Goal: Navigation & Orientation: Find specific page/section

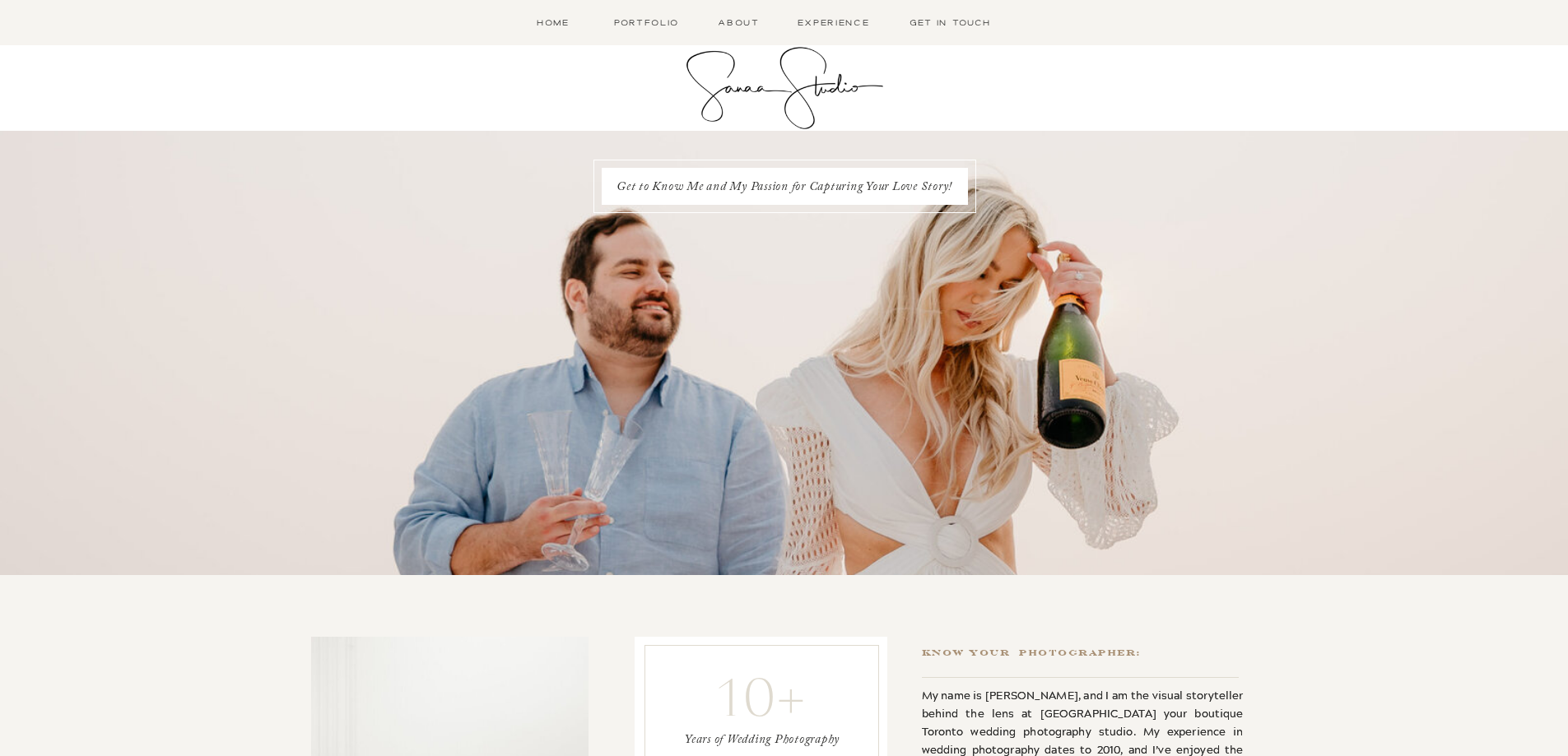
scroll to position [82, 0]
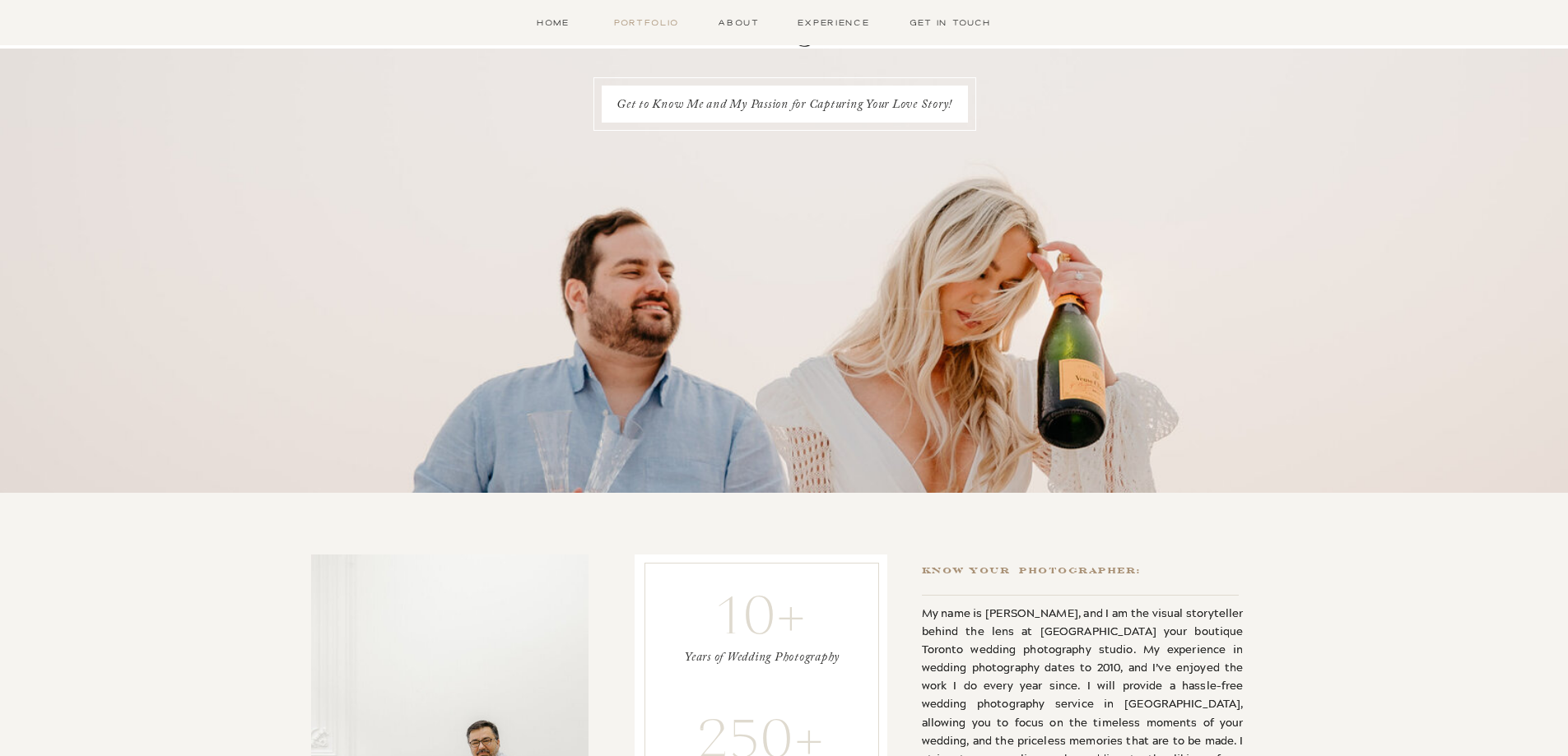
click at [664, 19] on nav "Portfolio" at bounding box center [647, 22] width 72 height 14
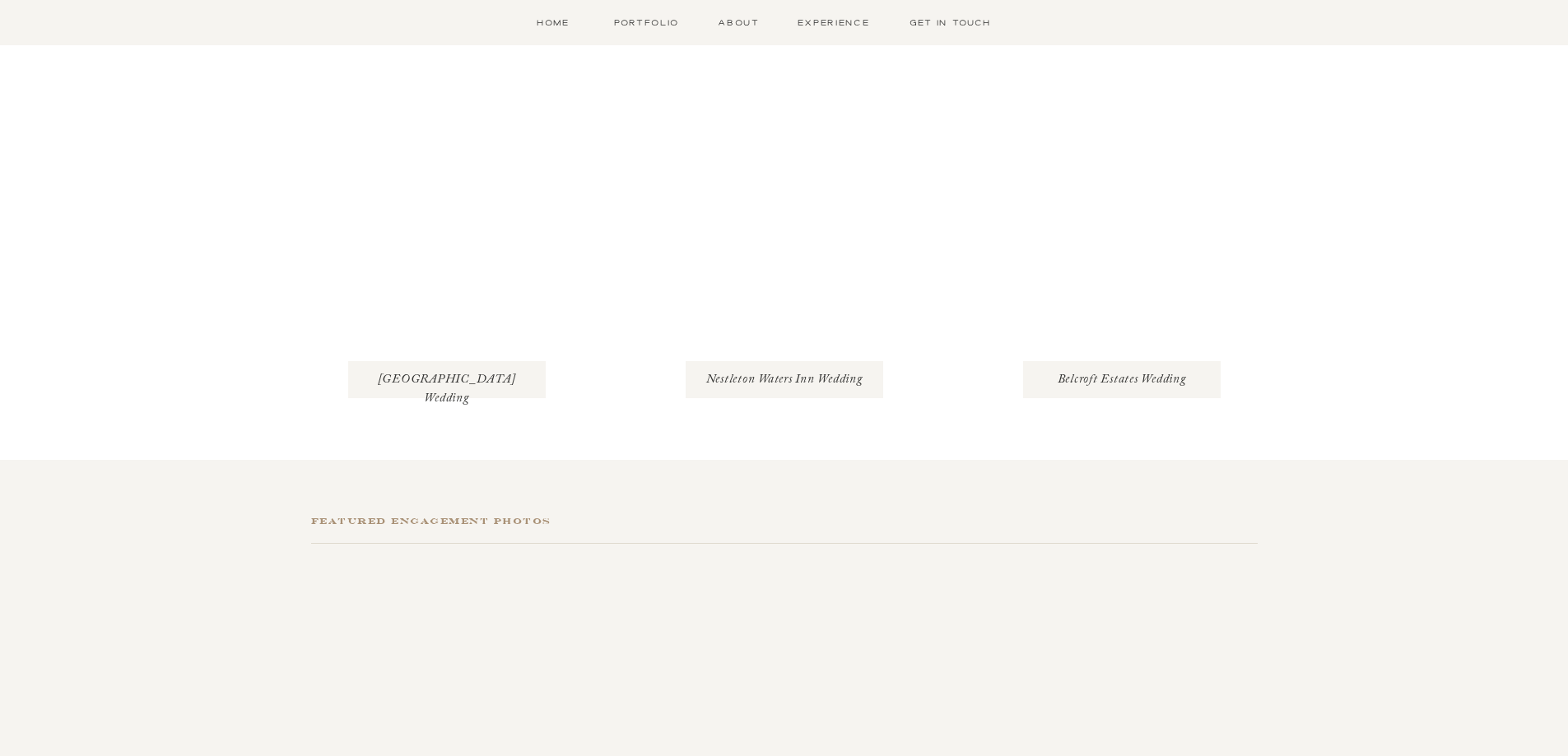
scroll to position [576, 0]
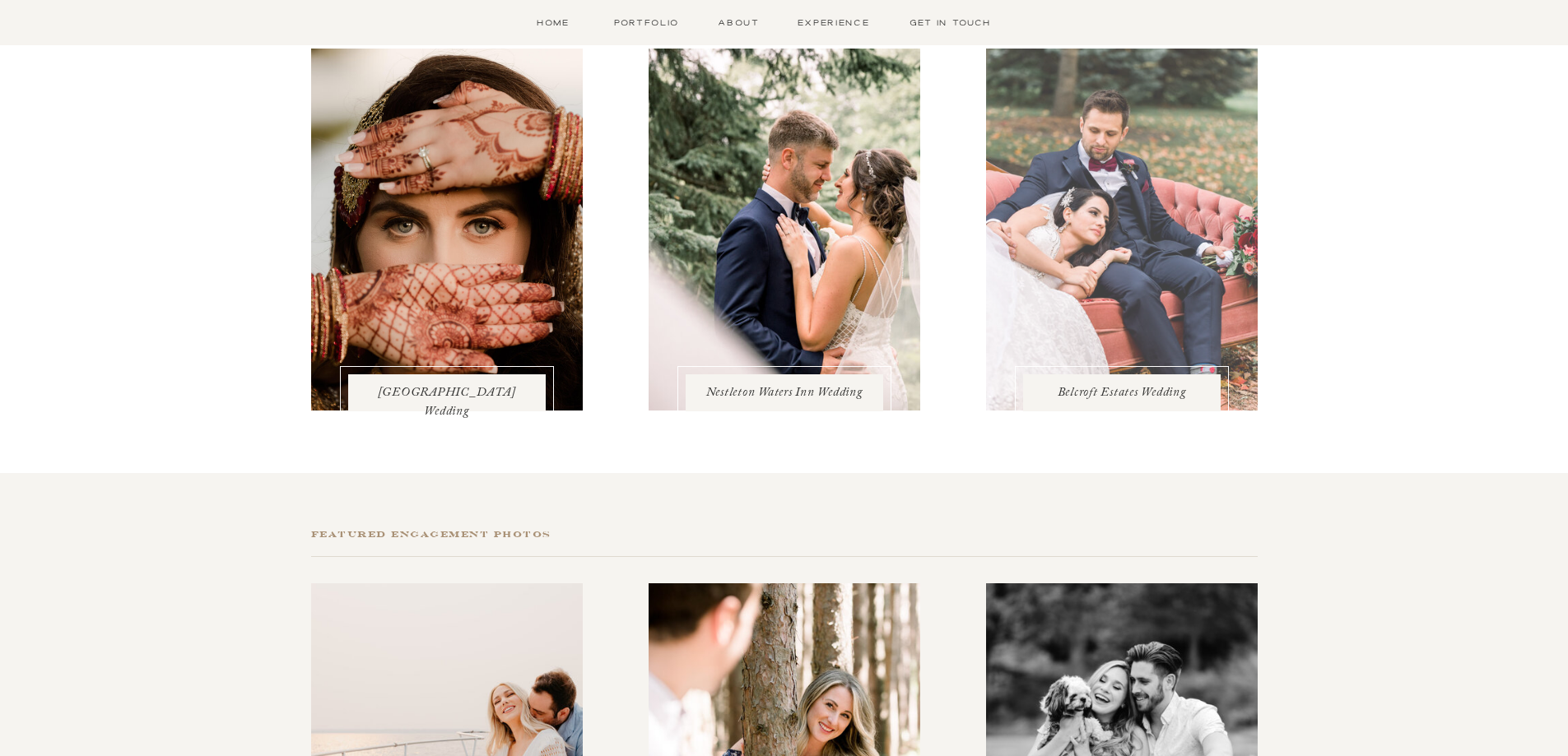
click at [1201, 316] on div at bounding box center [1121, 229] width 271 height 362
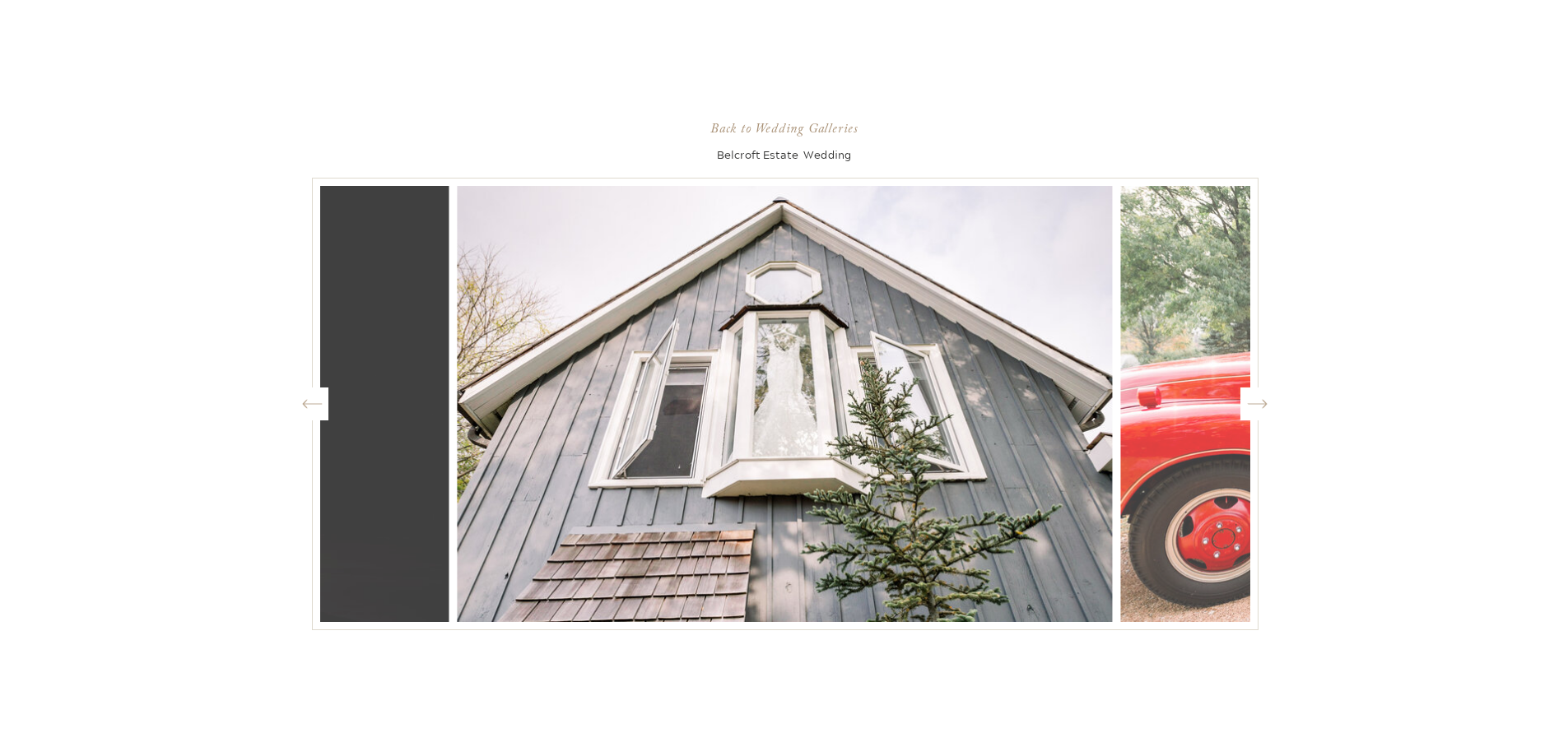
scroll to position [955, 0]
click at [1265, 408] on icon "Created by potrace 1.15, written by Peter Selinger 2001-2017" at bounding box center [1257, 403] width 20 height 25
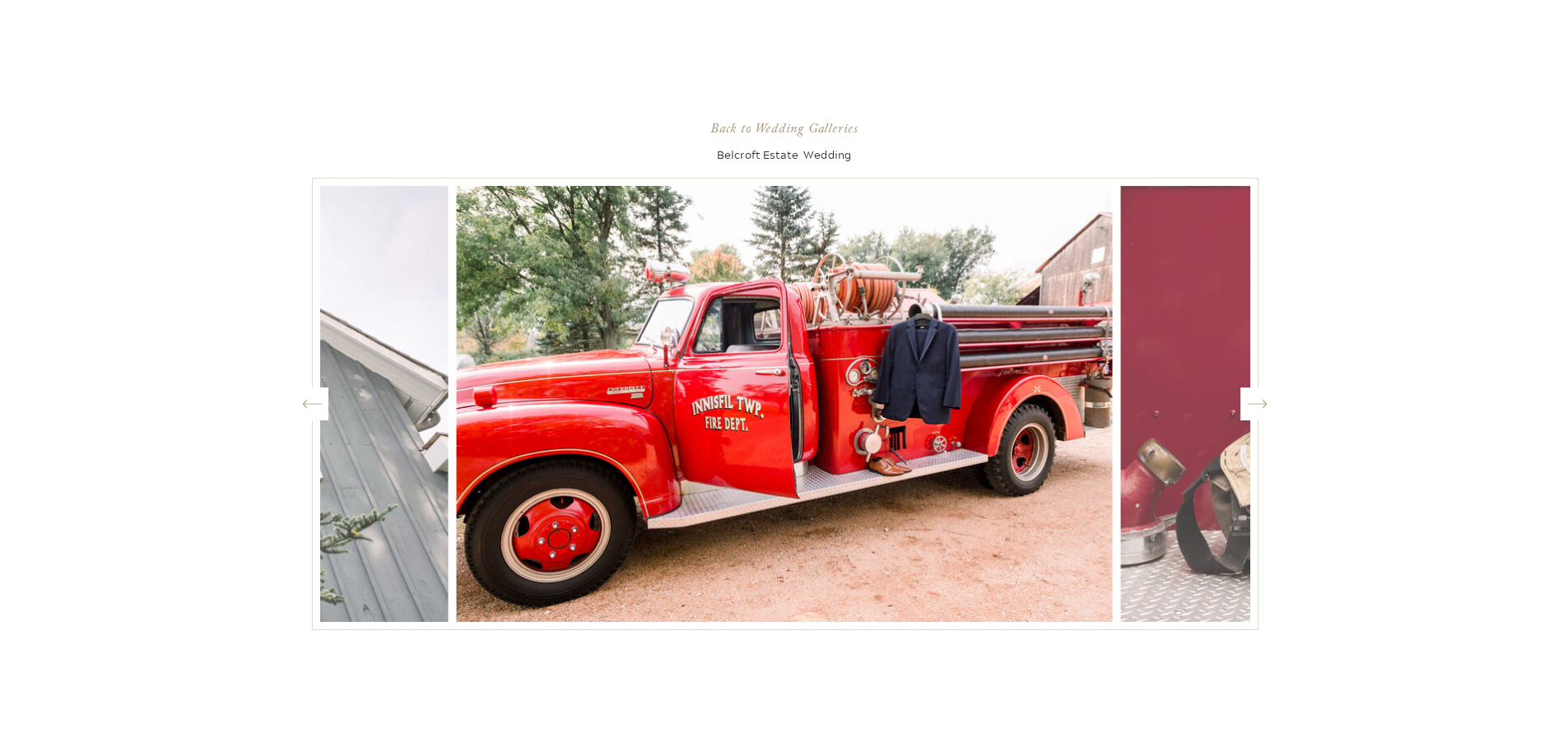
scroll to position [1449, 0]
click at [1258, 412] on icon "Created by potrace 1.15, written by Peter Selinger 2001-2017" at bounding box center [1257, 403] width 20 height 25
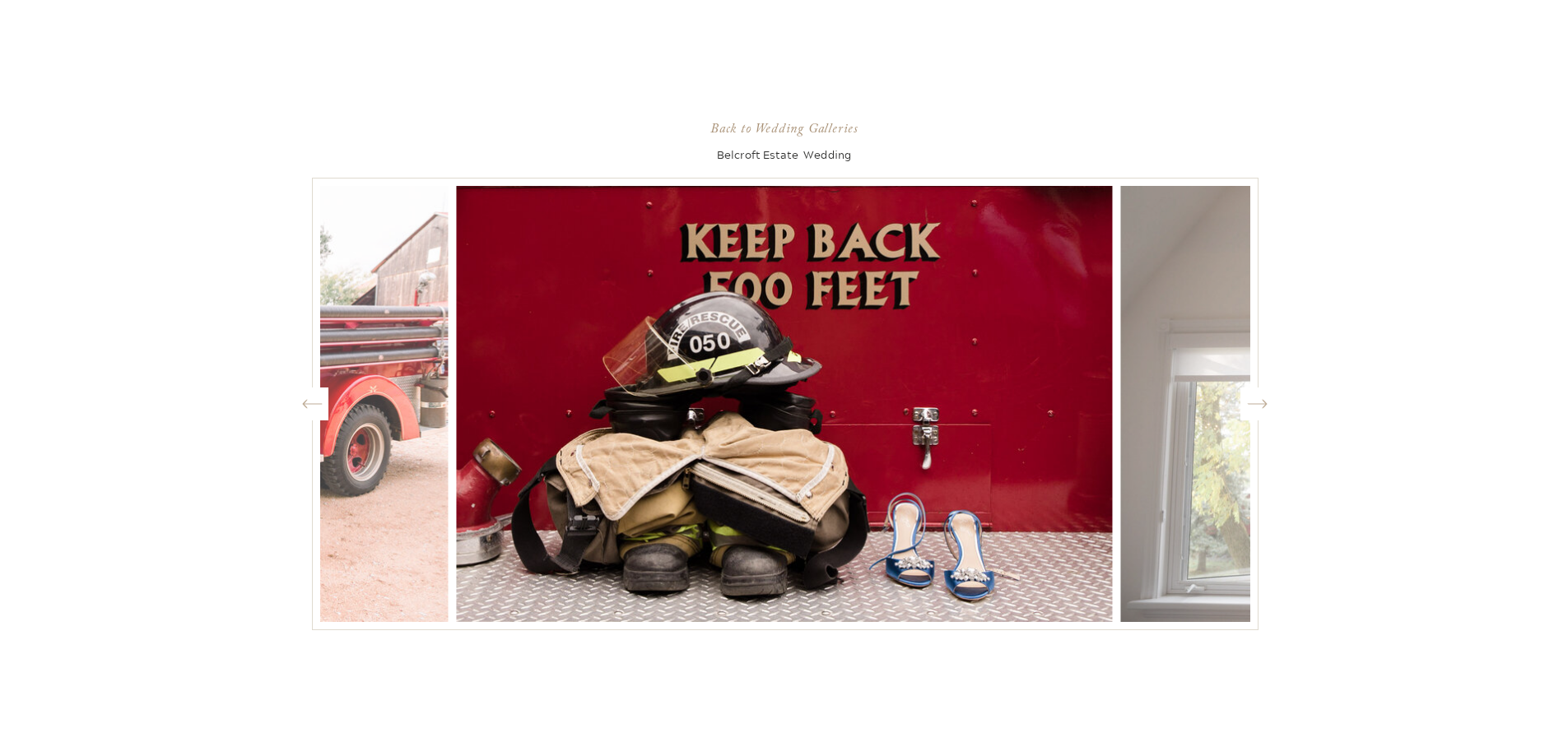
click at [1259, 417] on div at bounding box center [1256, 403] width 33 height 33
click at [1259, 403] on icon at bounding box center [1256, 403] width 19 height 9
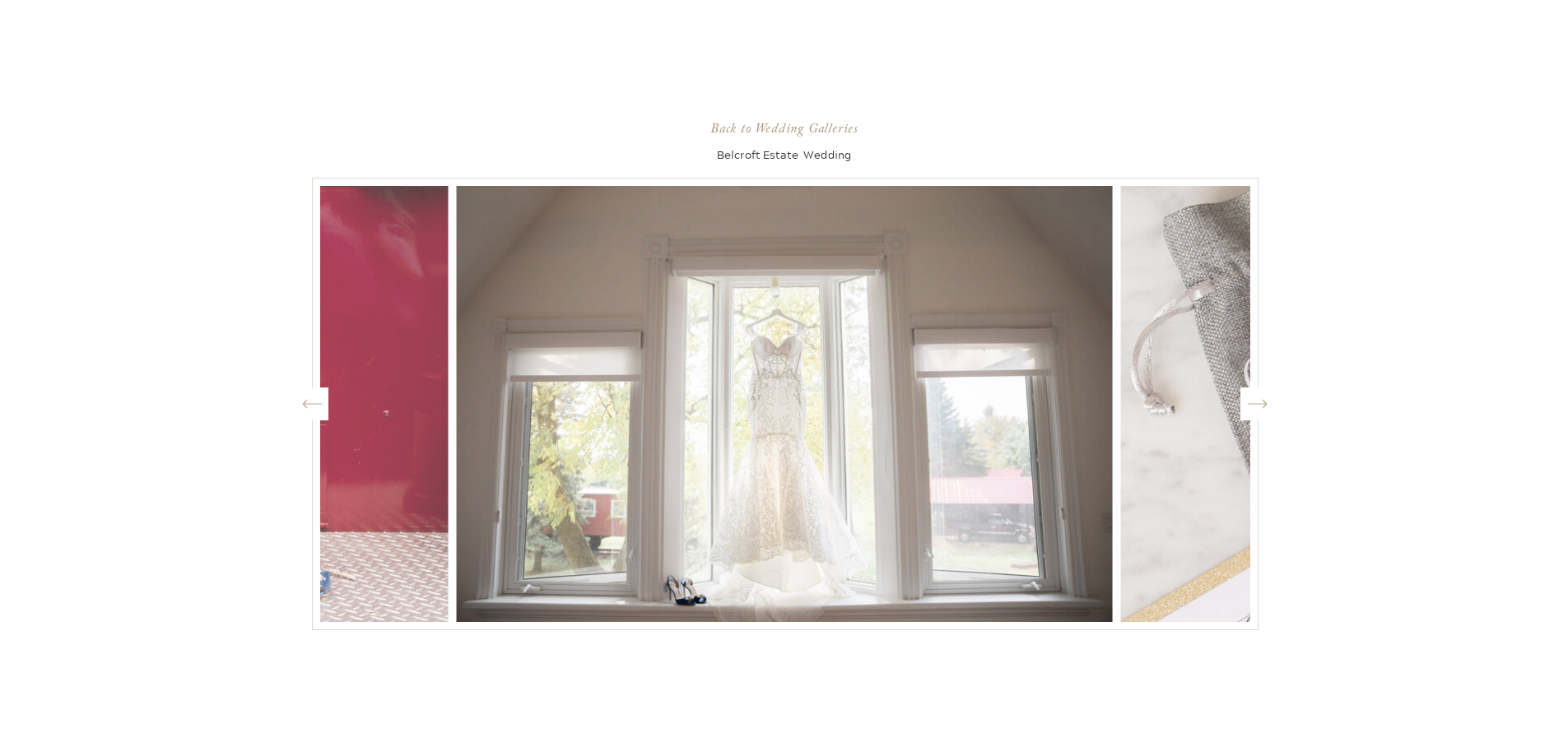
click at [1259, 403] on icon at bounding box center [1256, 403] width 19 height 9
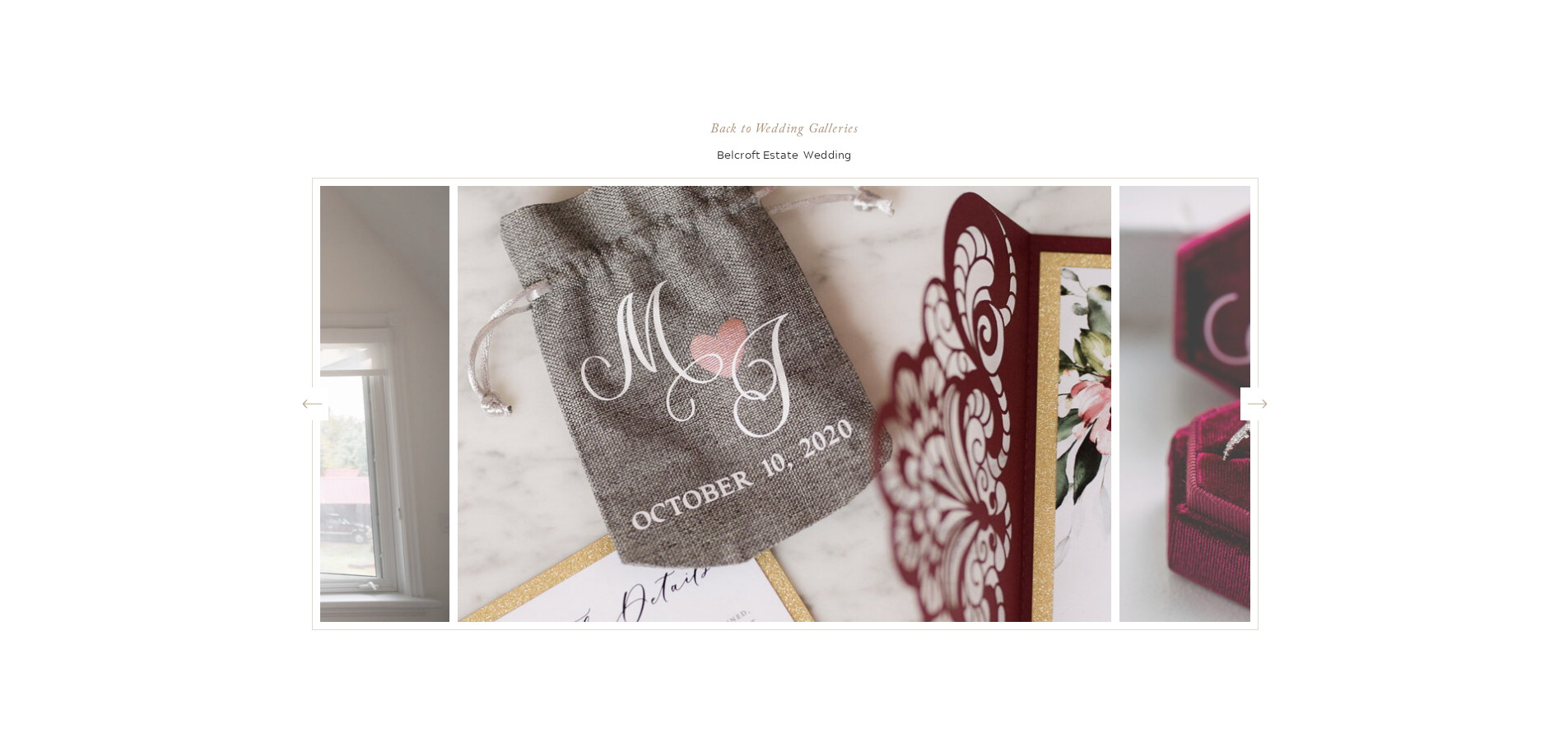
click at [1259, 403] on icon at bounding box center [1256, 403] width 19 height 9
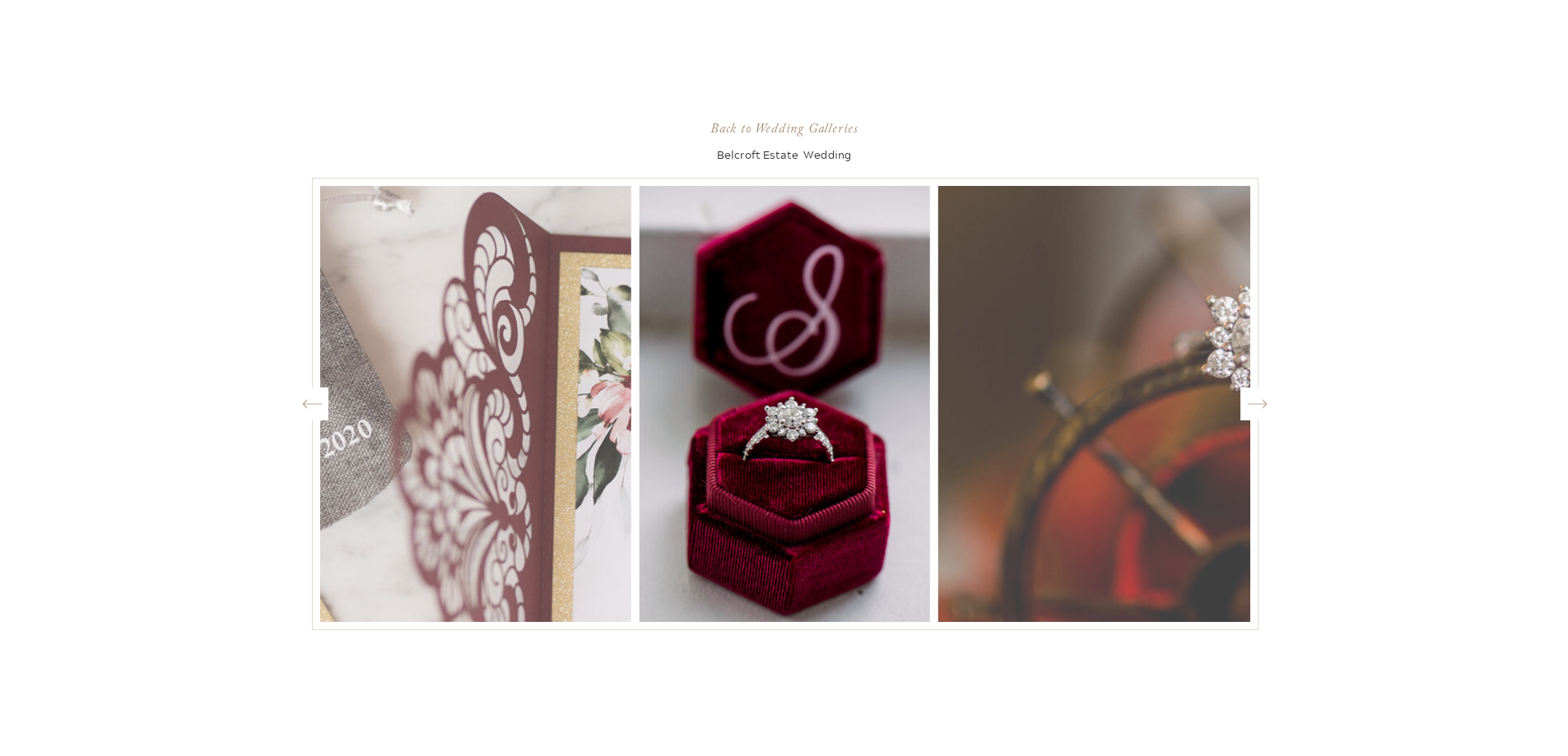
click at [1259, 403] on icon at bounding box center [1256, 403] width 19 height 9
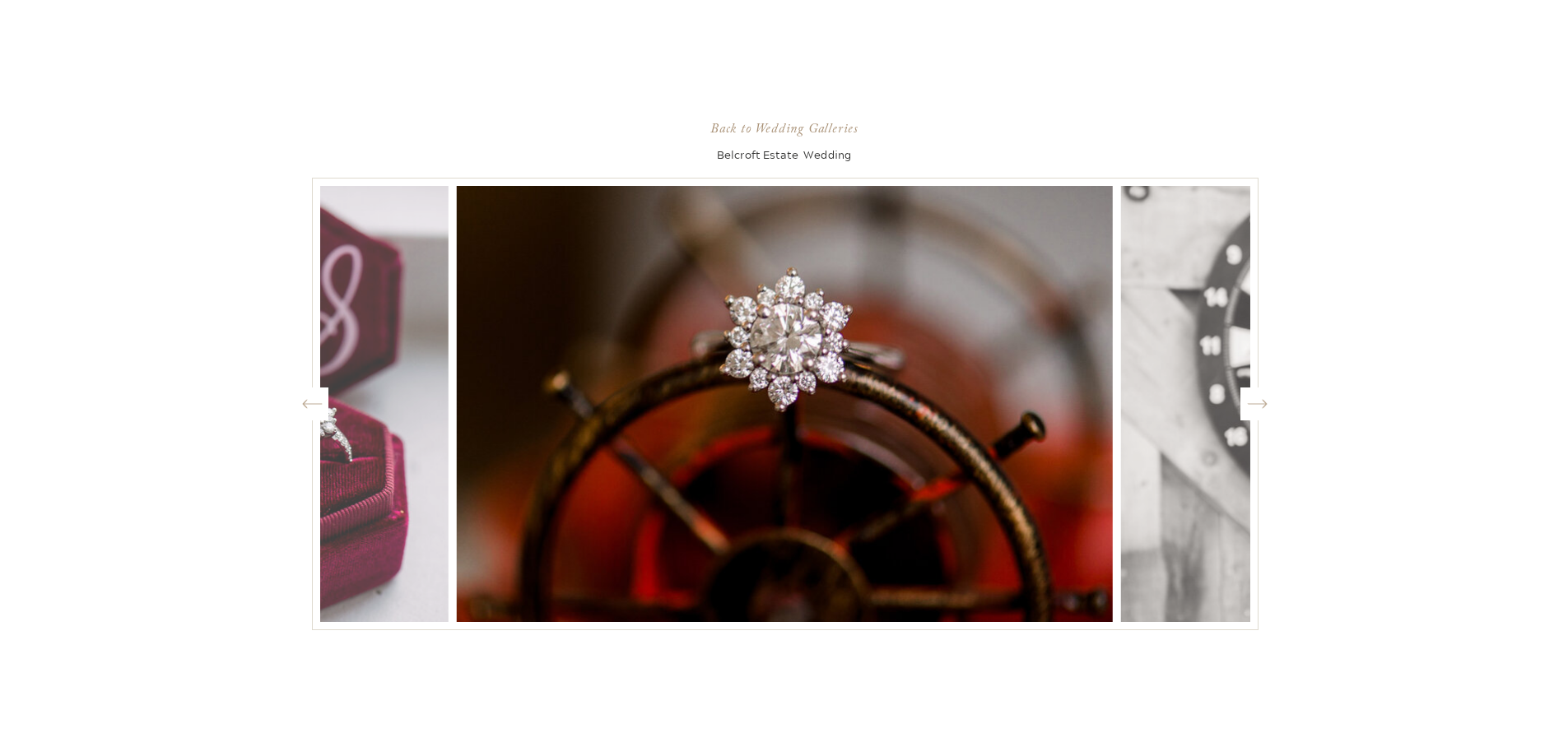
click at [1259, 403] on icon "Created by potrace 1.15, written by Peter Selinger 2001-2017" at bounding box center [1257, 403] width 20 height 25
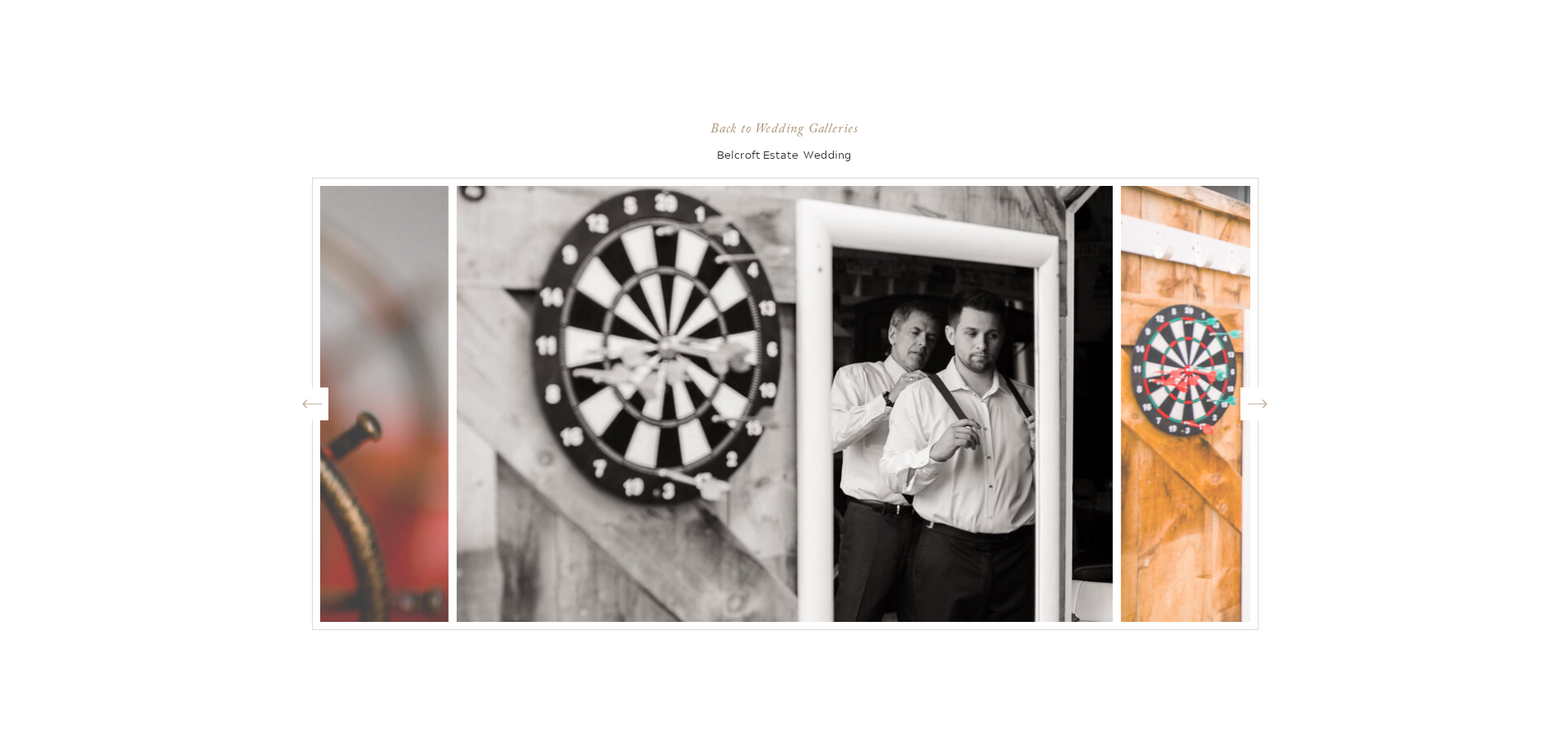
click at [1259, 403] on icon "Created by potrace 1.15, written by Peter Selinger 2001-2017" at bounding box center [1257, 403] width 20 height 25
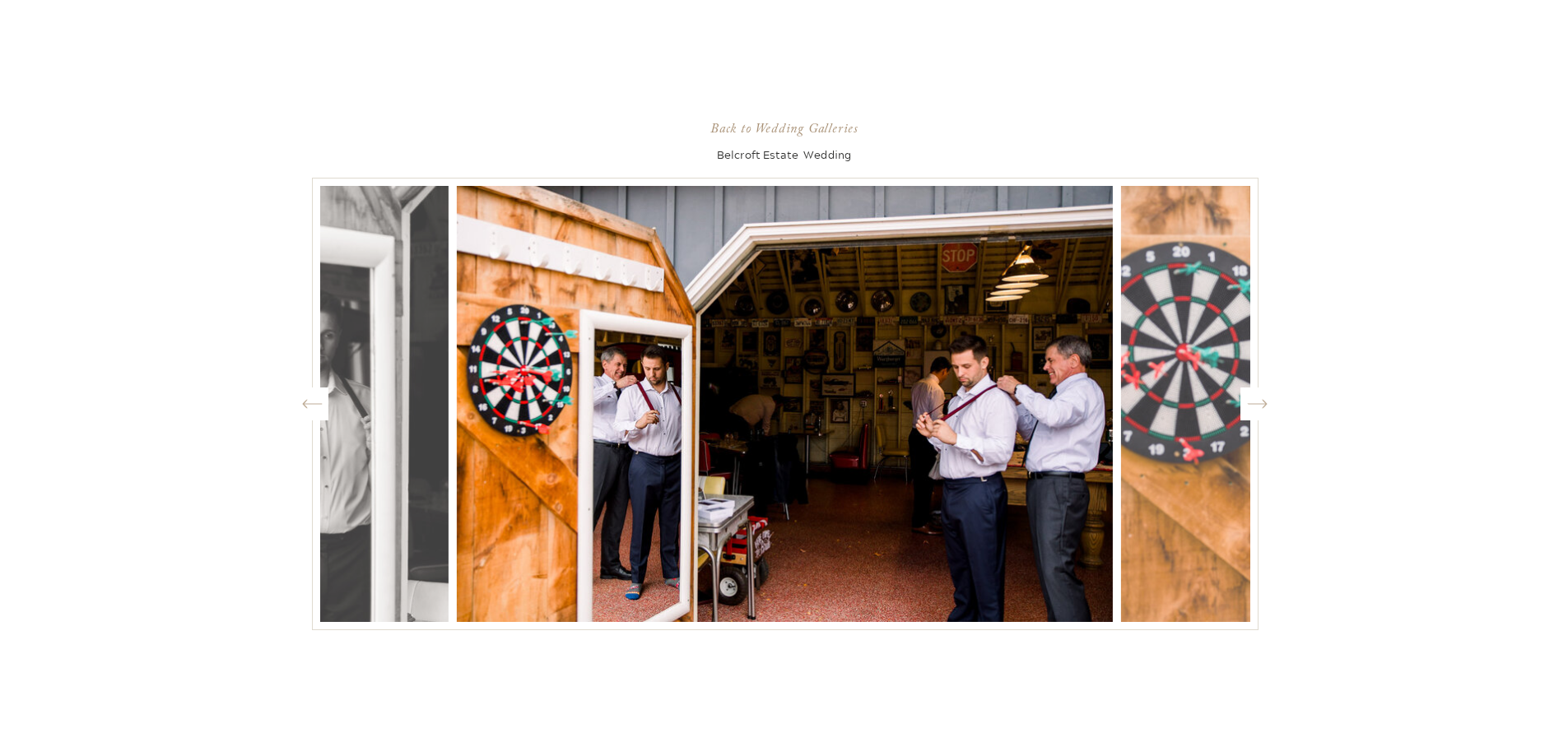
click at [1259, 402] on icon "Created by potrace 1.15, written by Peter Selinger 2001-2017" at bounding box center [1257, 403] width 20 height 25
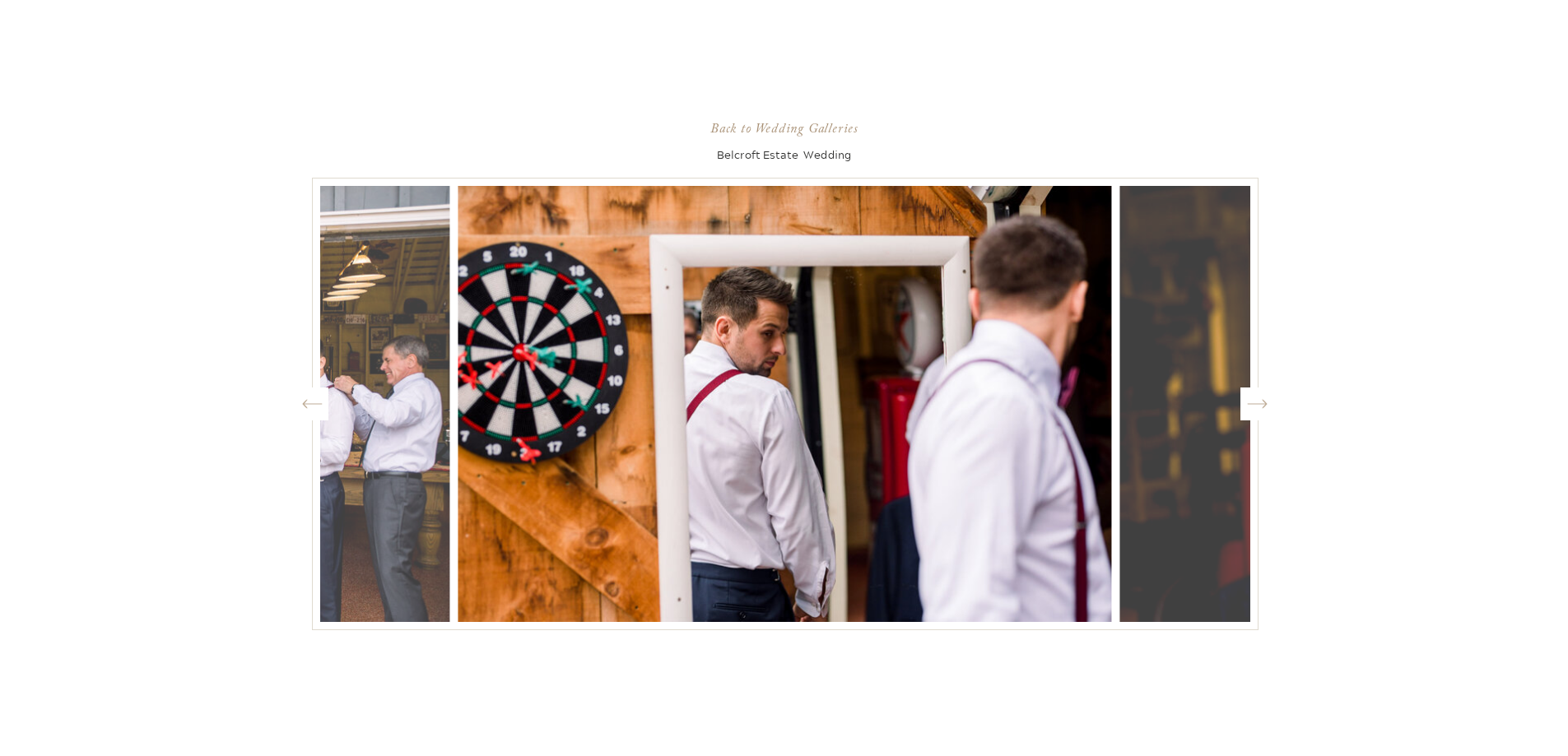
click at [1259, 402] on icon "Created by potrace 1.15, written by Peter Selinger 2001-2017" at bounding box center [1257, 403] width 20 height 25
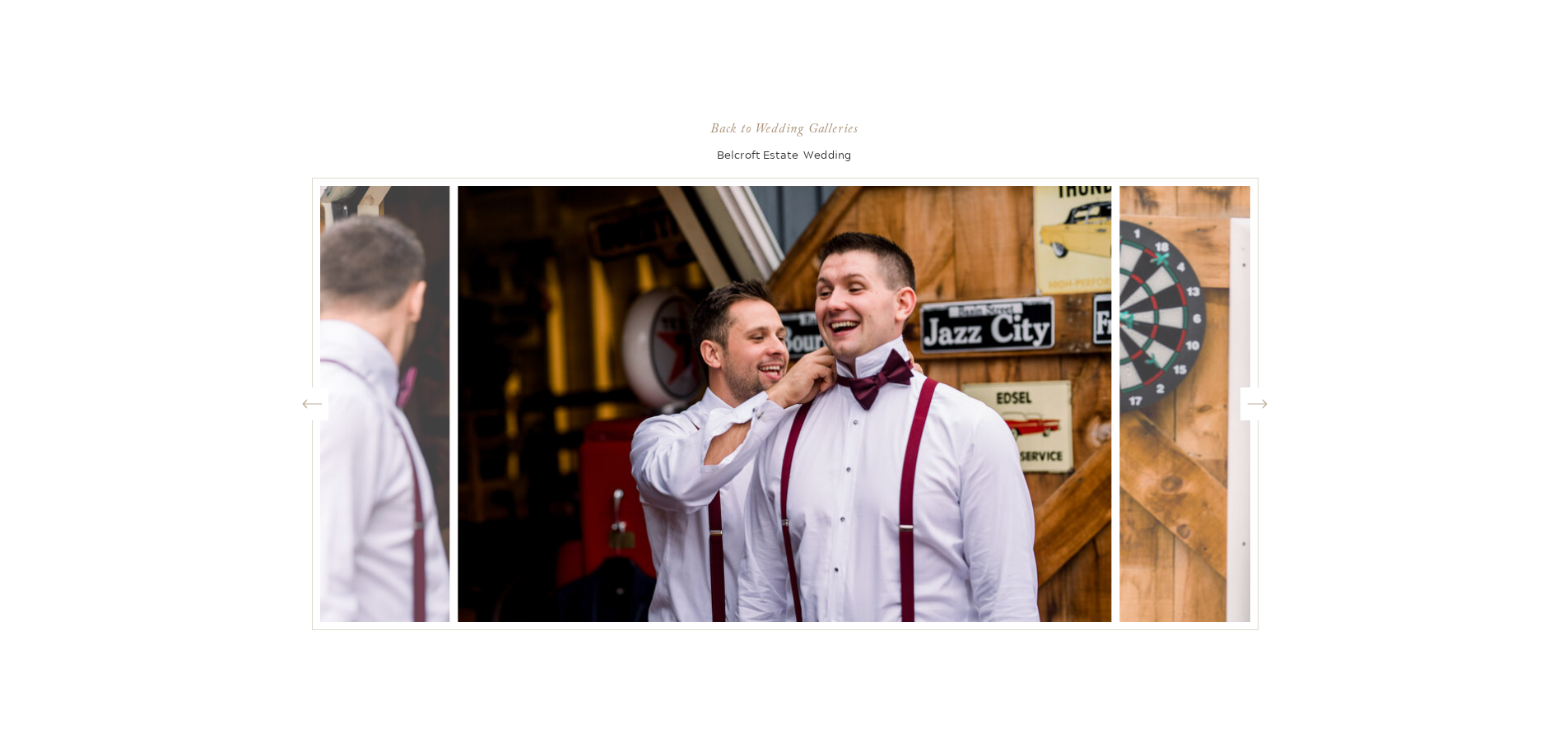
click at [1259, 402] on icon "Created by potrace 1.15, written by Peter Selinger 2001-2017" at bounding box center [1257, 403] width 20 height 25
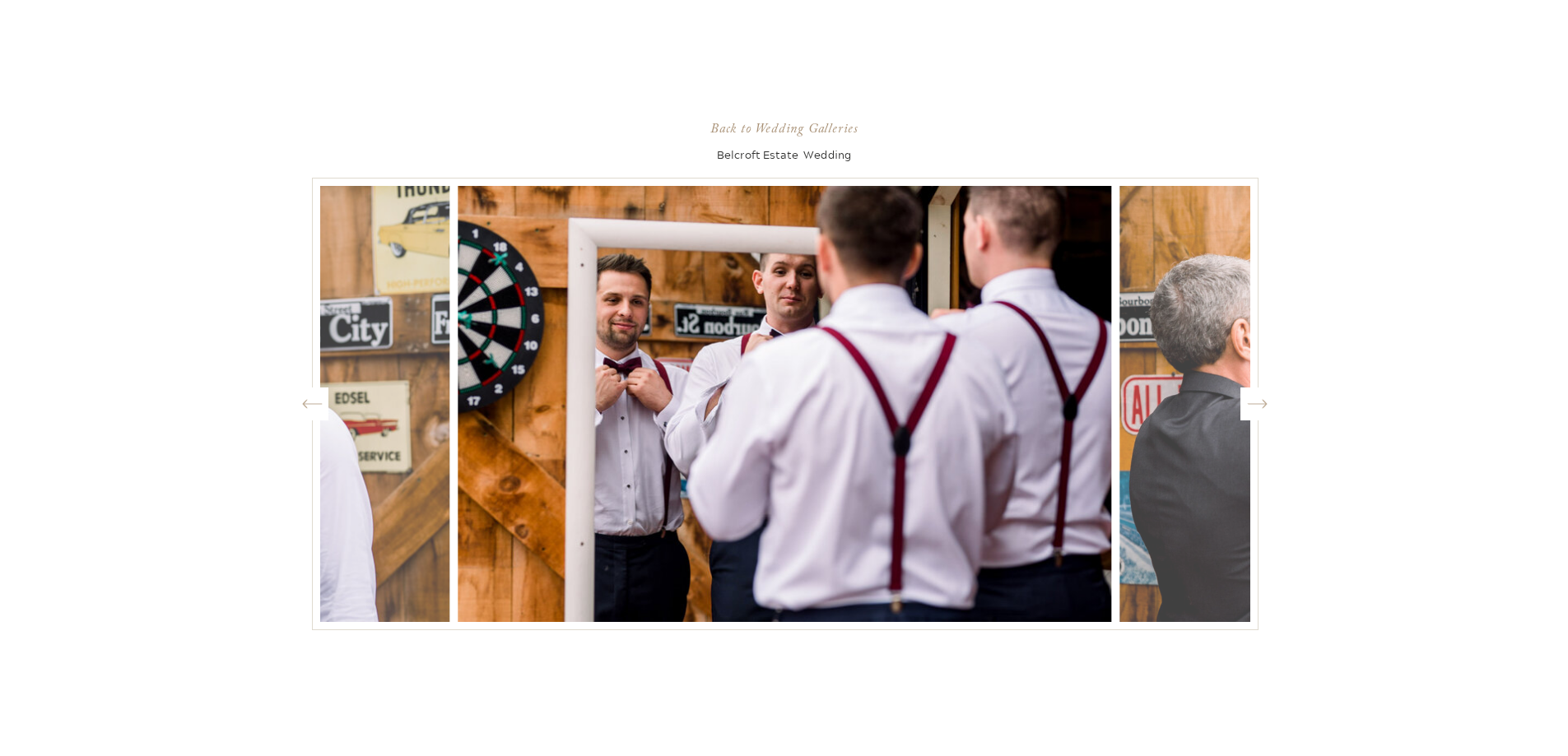
click at [1259, 402] on icon "Created by potrace 1.15, written by Peter Selinger 2001-2017" at bounding box center [1257, 403] width 20 height 25
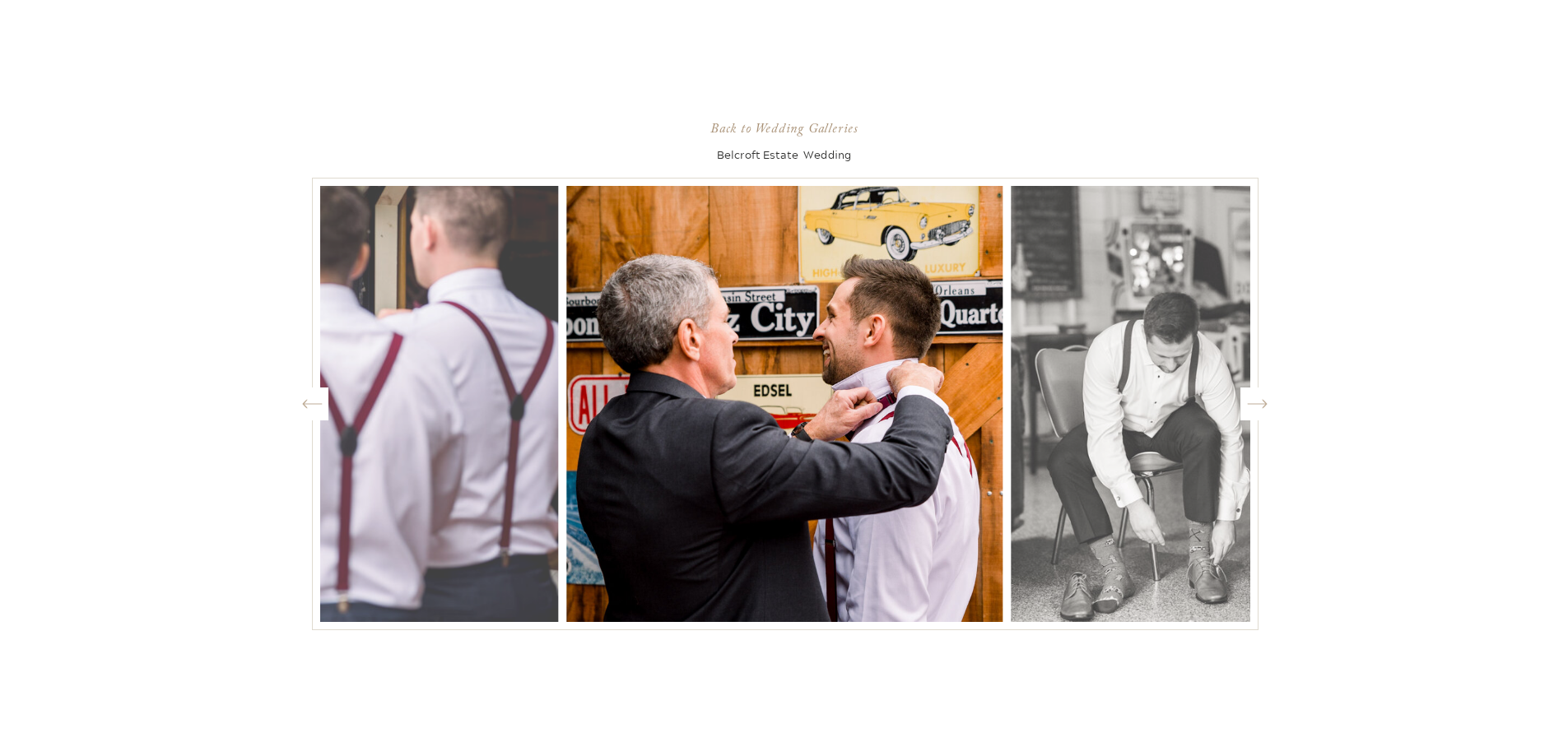
click at [1259, 402] on icon "Created by potrace 1.15, written by Peter Selinger 2001-2017" at bounding box center [1257, 403] width 20 height 25
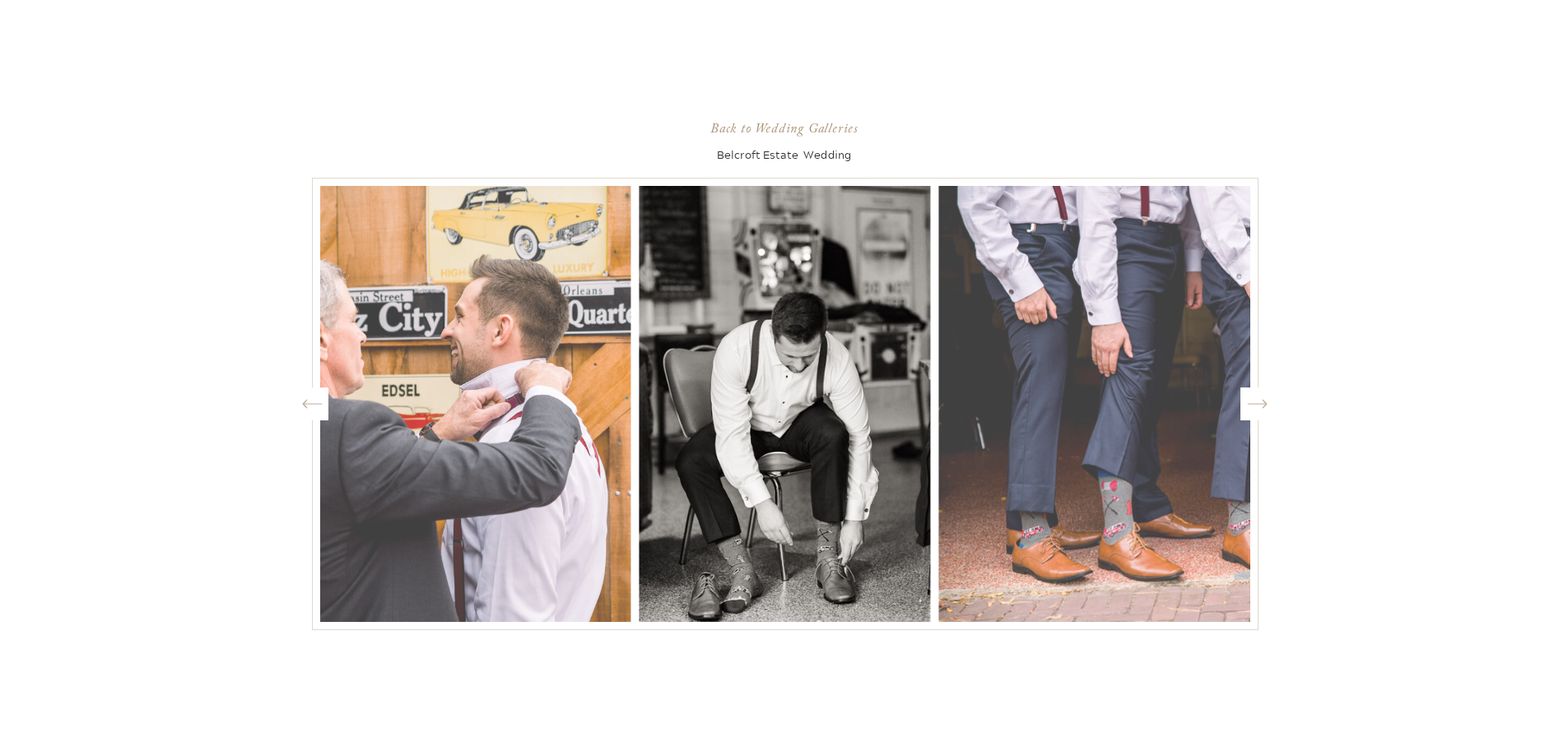
scroll to position [0, 0]
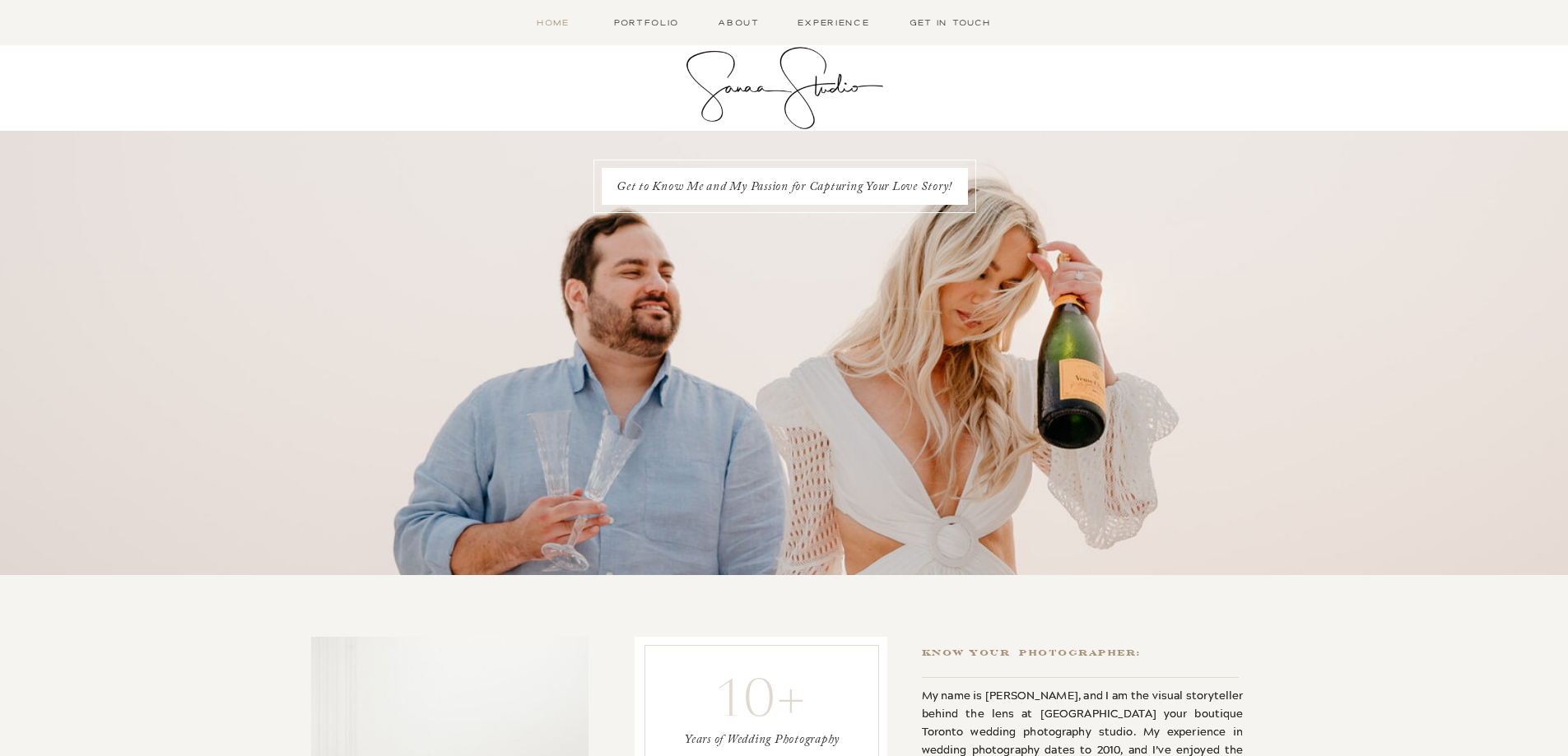
click at [541, 19] on nav "Home" at bounding box center [553, 22] width 52 height 14
